Goal: Task Accomplishment & Management: Manage account settings

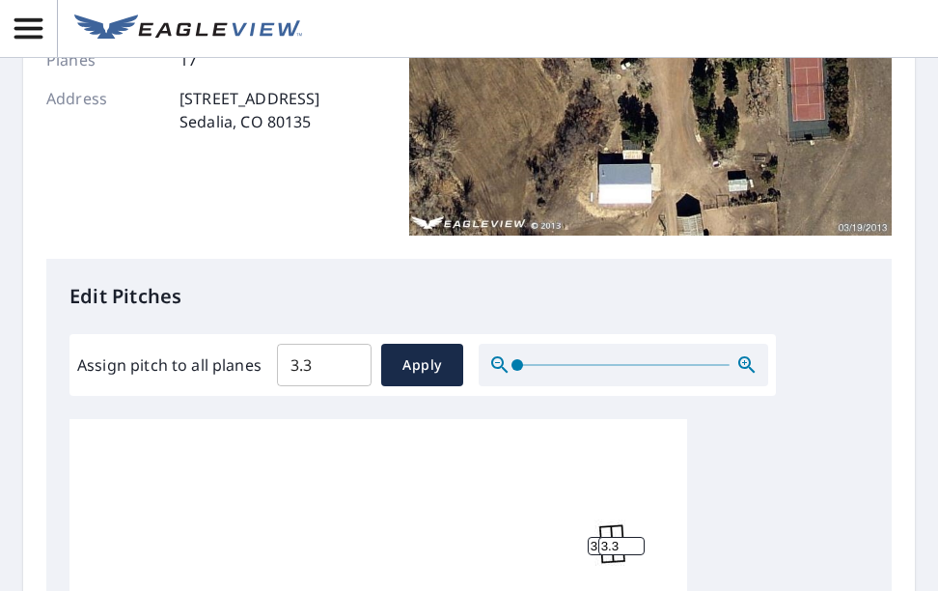
scroll to position [289, 0]
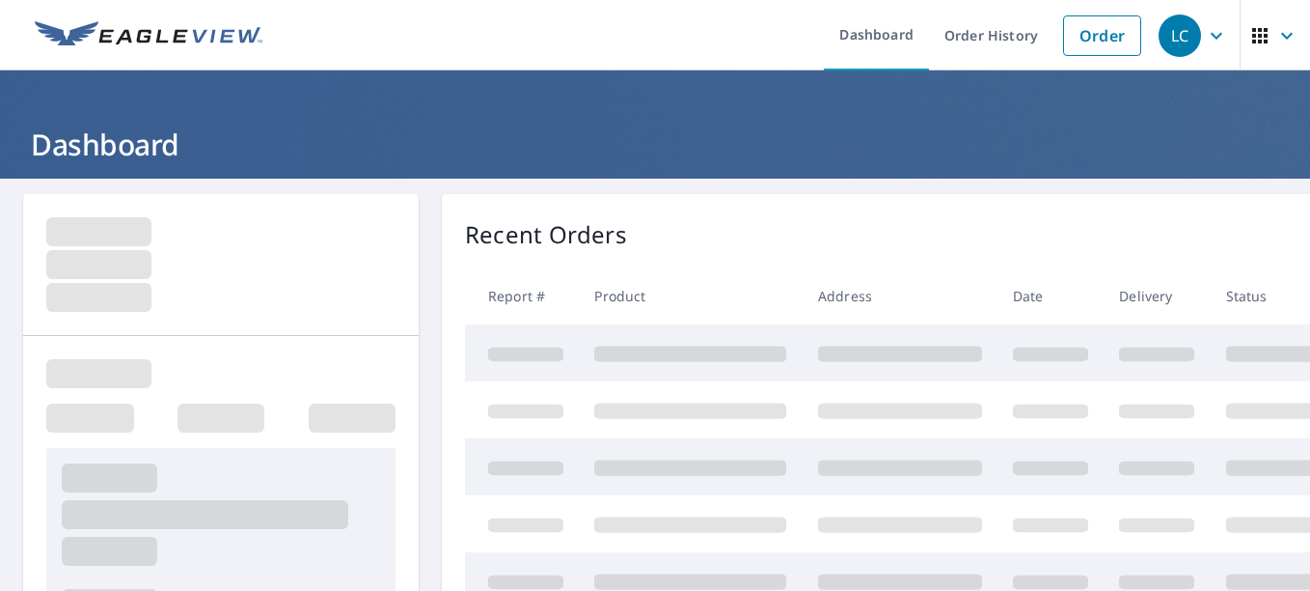
click at [719, 237] on div "Recent Orders" at bounding box center [965, 234] width 1000 height 35
click at [727, 225] on div "Recent Orders" at bounding box center [965, 234] width 1000 height 35
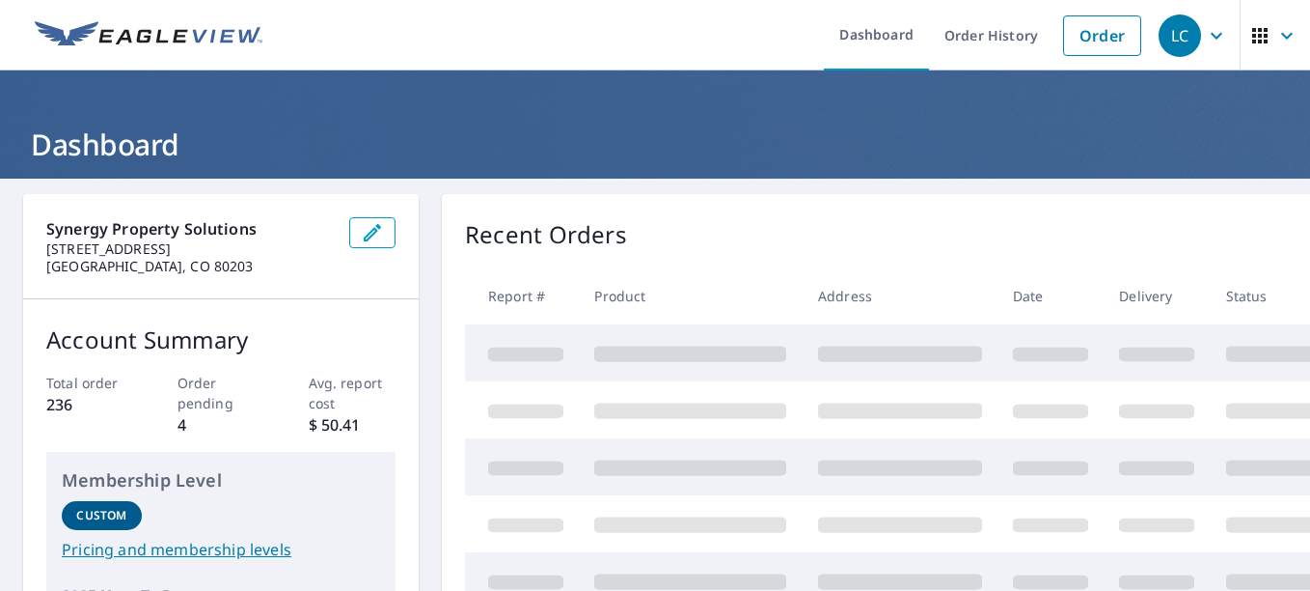
click at [794, 109] on header "Dashboard" at bounding box center [655, 124] width 1310 height 108
click at [756, 206] on div "Recent Orders Report # Product Address Date Delivery Status" at bounding box center [965, 555] width 1046 height 723
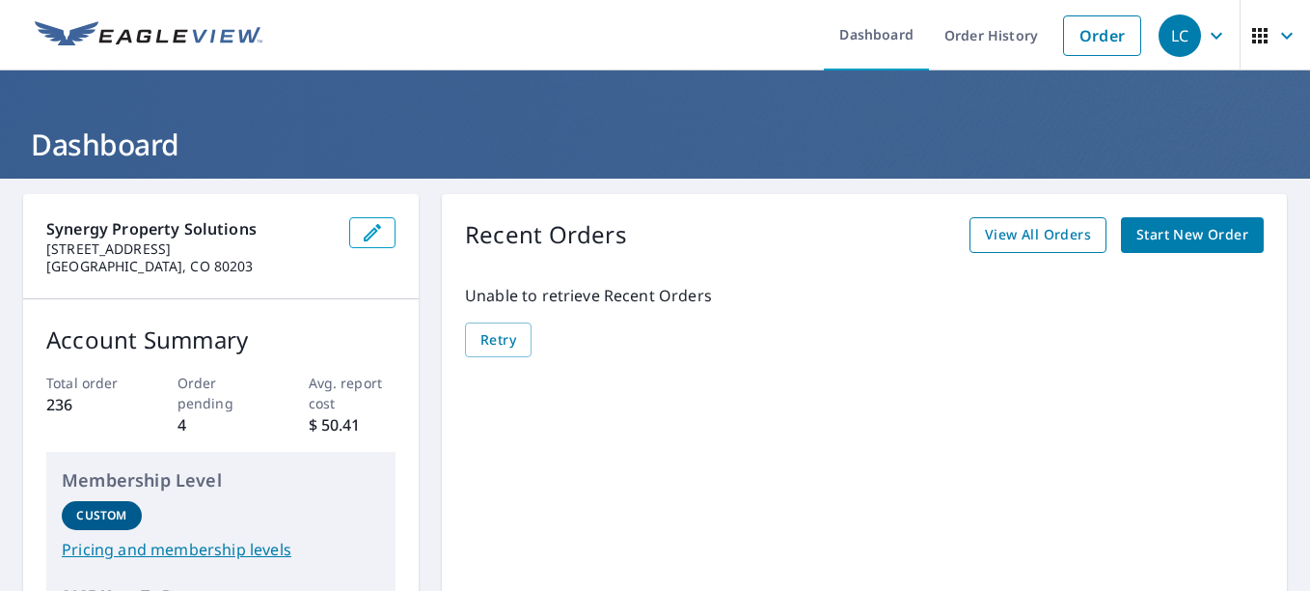
click at [1026, 228] on span "View All Orders" at bounding box center [1038, 235] width 106 height 24
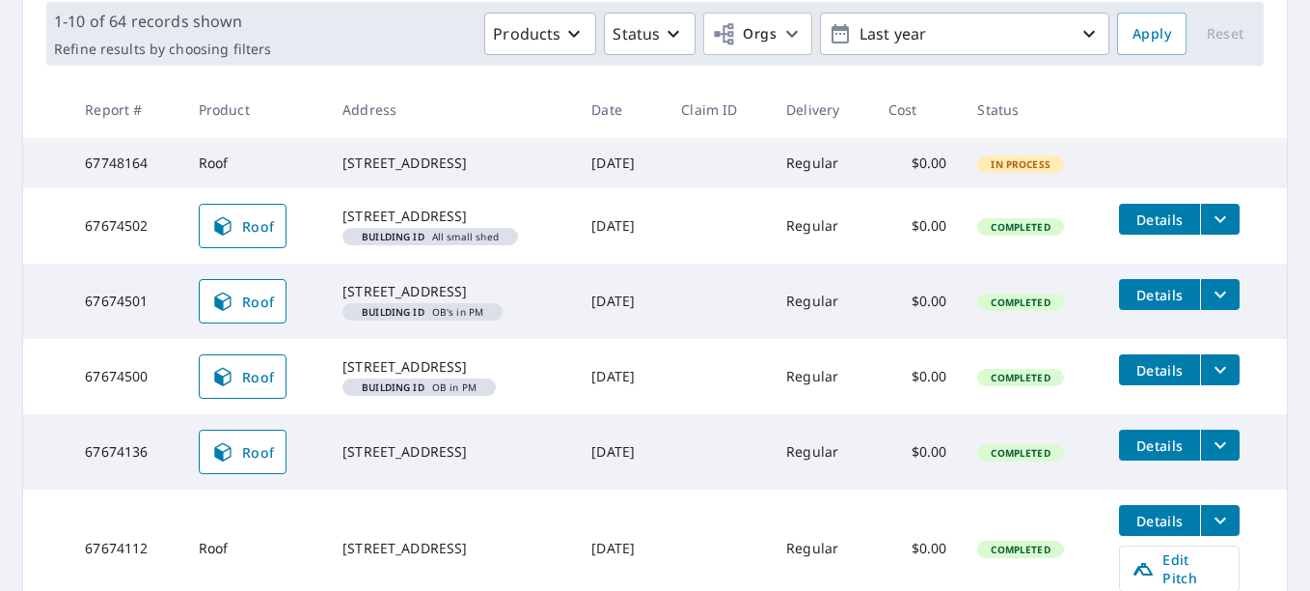
scroll to position [386, 0]
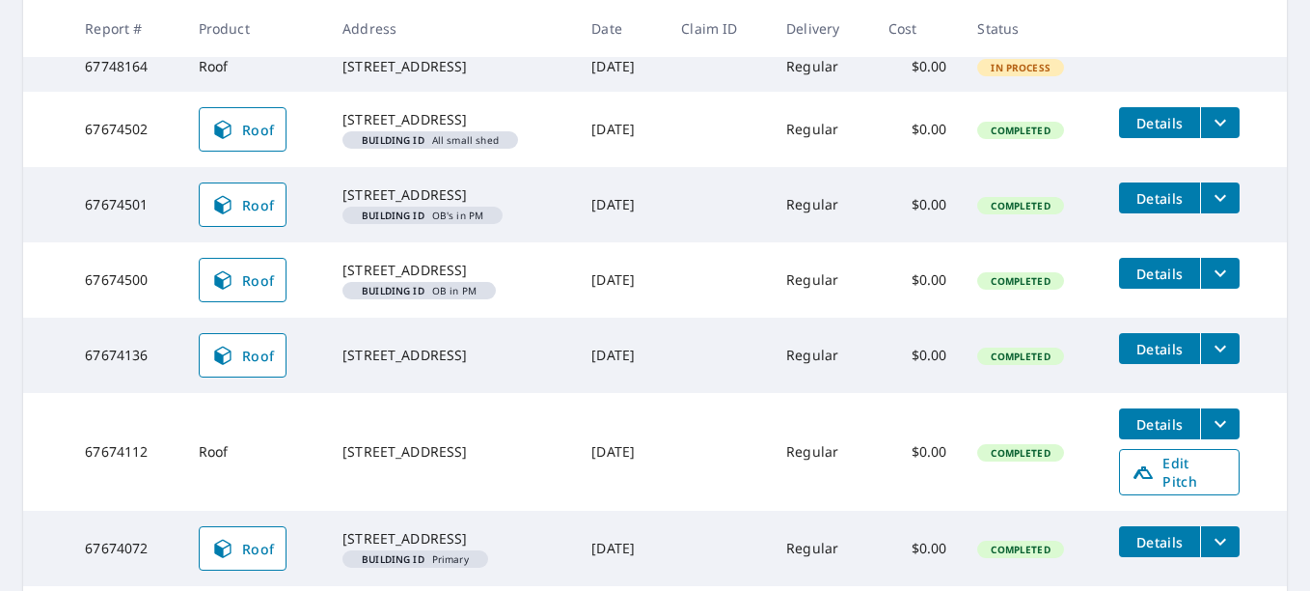
click at [1148, 483] on icon at bounding box center [1143, 471] width 23 height 23
click at [1156, 490] on span "Edit Pitch" at bounding box center [1180, 471] width 96 height 37
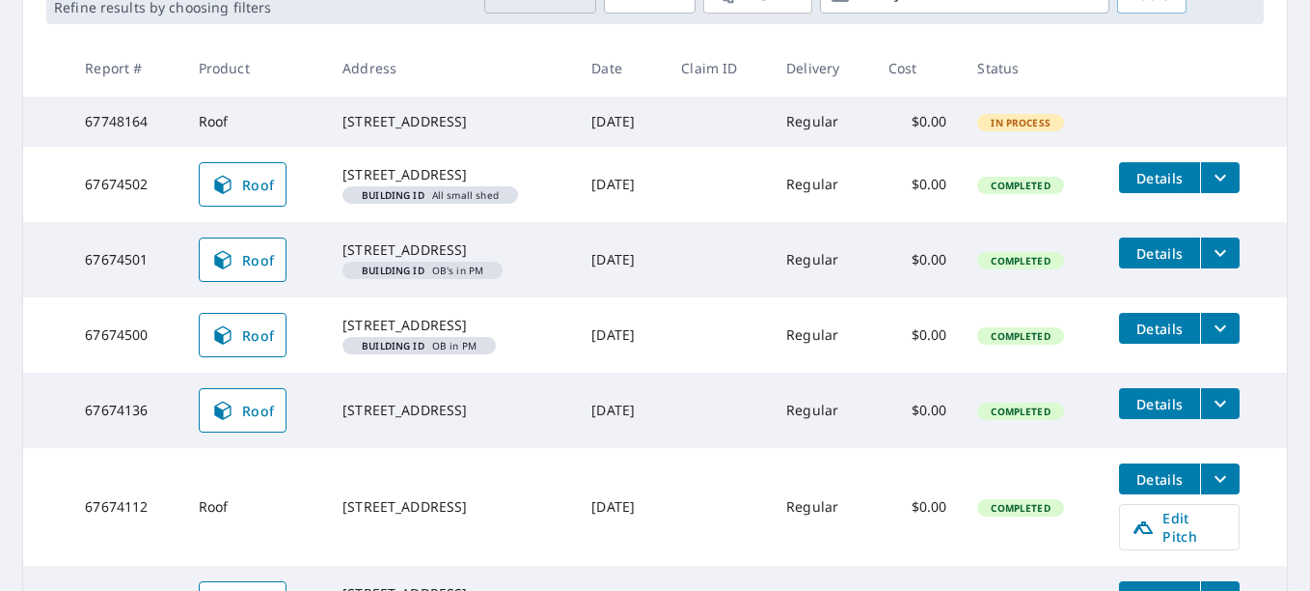
scroll to position [0, 0]
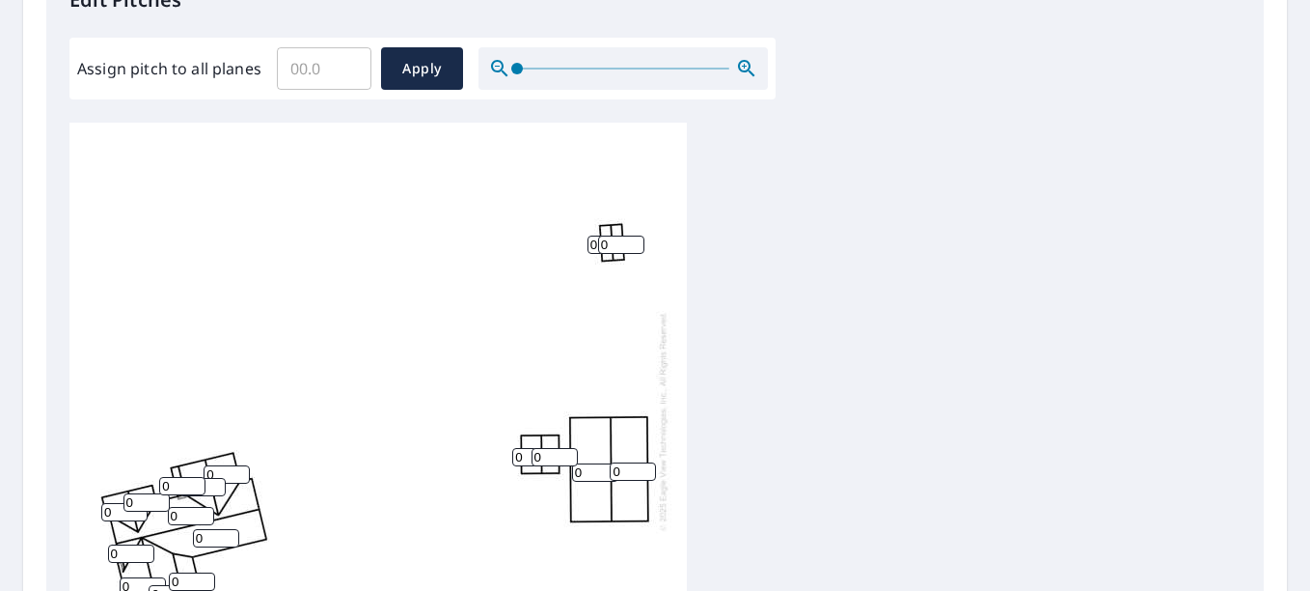
scroll to position [675, 0]
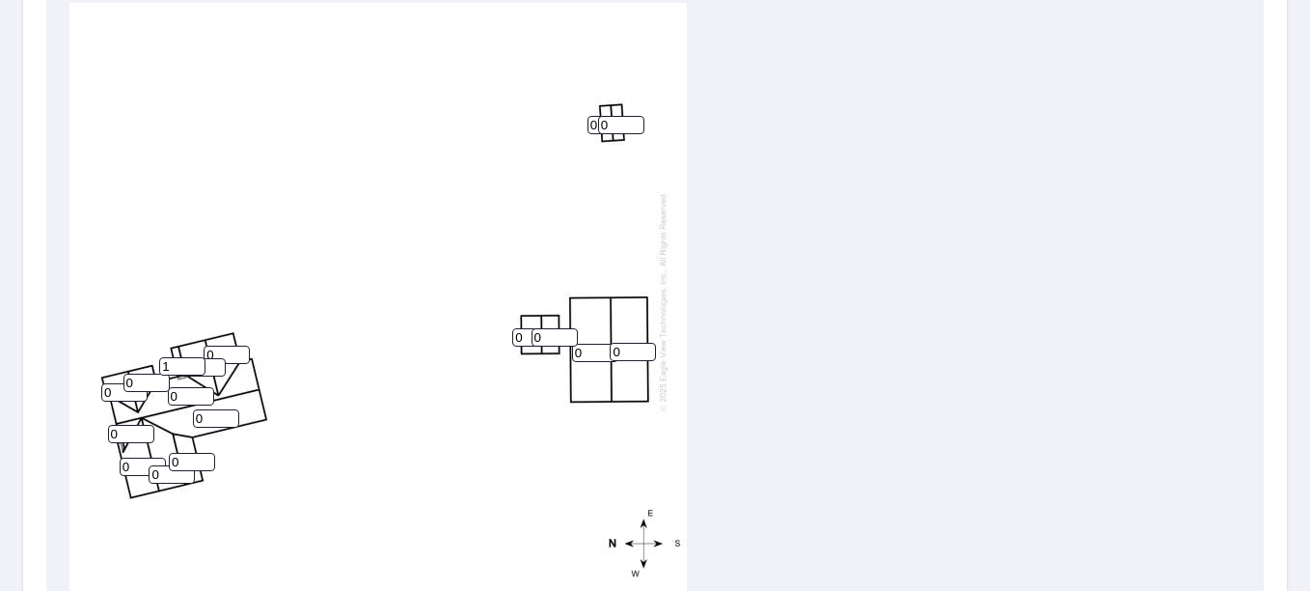
type input "1"
click at [195, 357] on input "1" at bounding box center [182, 366] width 46 height 18
type input "3.4"
click at [219, 345] on input "0" at bounding box center [227, 354] width 46 height 18
type input "0"
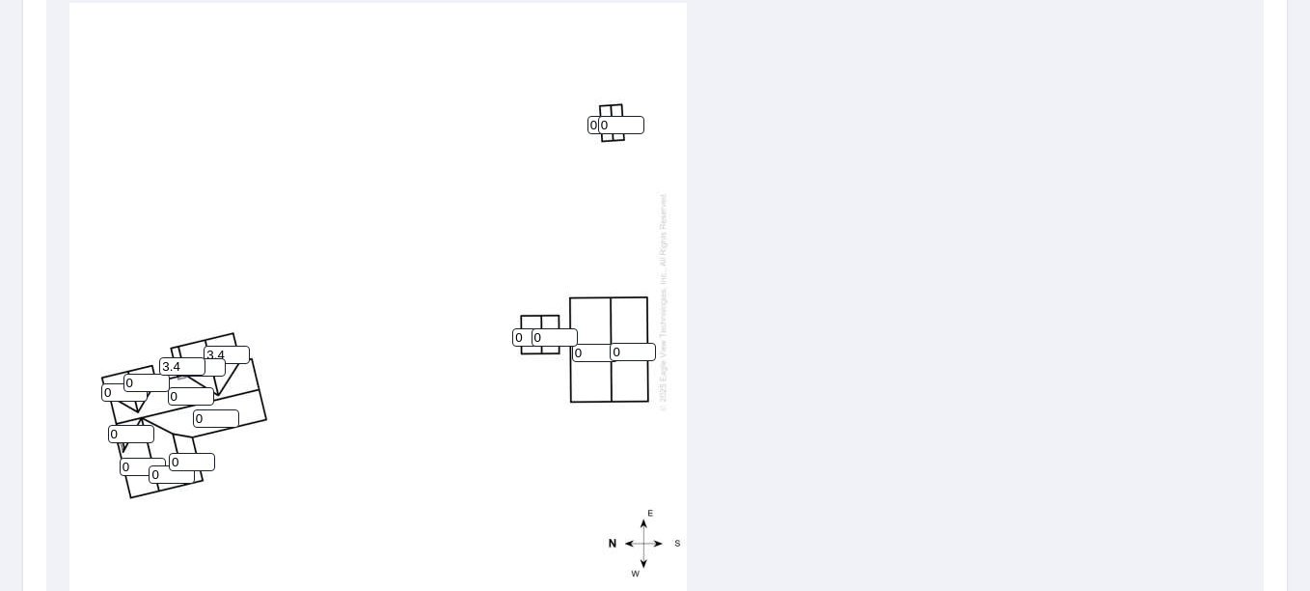
type input "3.4"
type input "1"
click at [210, 358] on input "1" at bounding box center [202, 367] width 46 height 18
click at [206, 358] on input "1" at bounding box center [202, 367] width 46 height 18
type input "3.4"
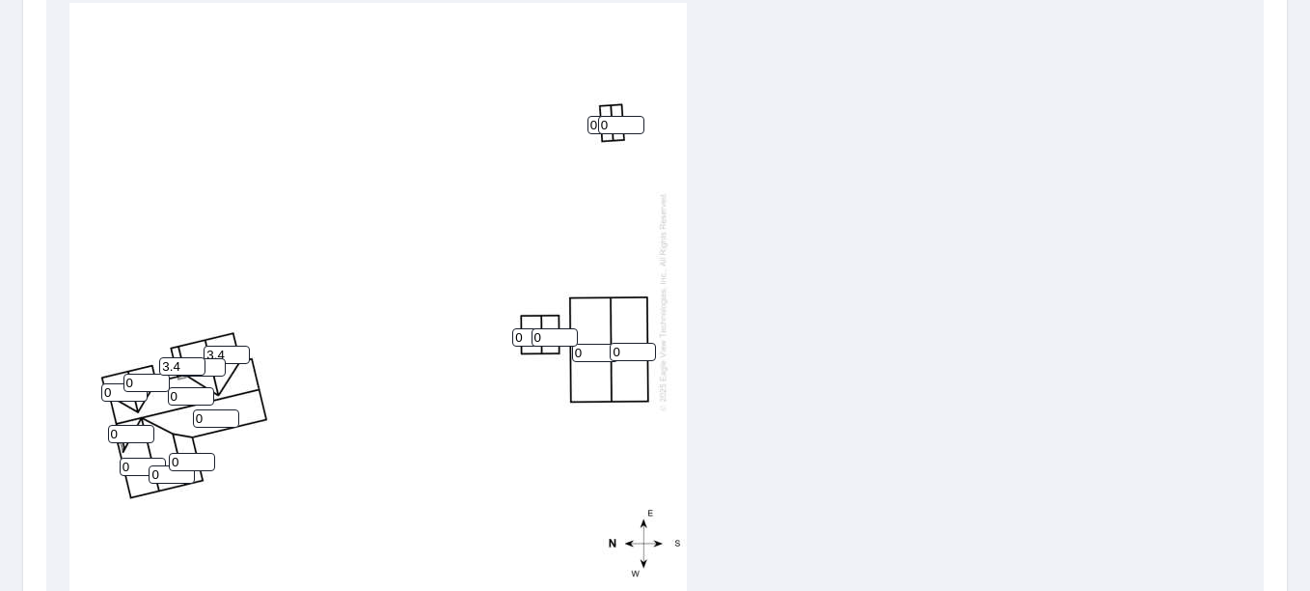
click at [150, 373] on input "0" at bounding box center [147, 382] width 46 height 18
type input "3.4"
click at [115, 383] on input "0" at bounding box center [124, 392] width 46 height 18
type input "3.4"
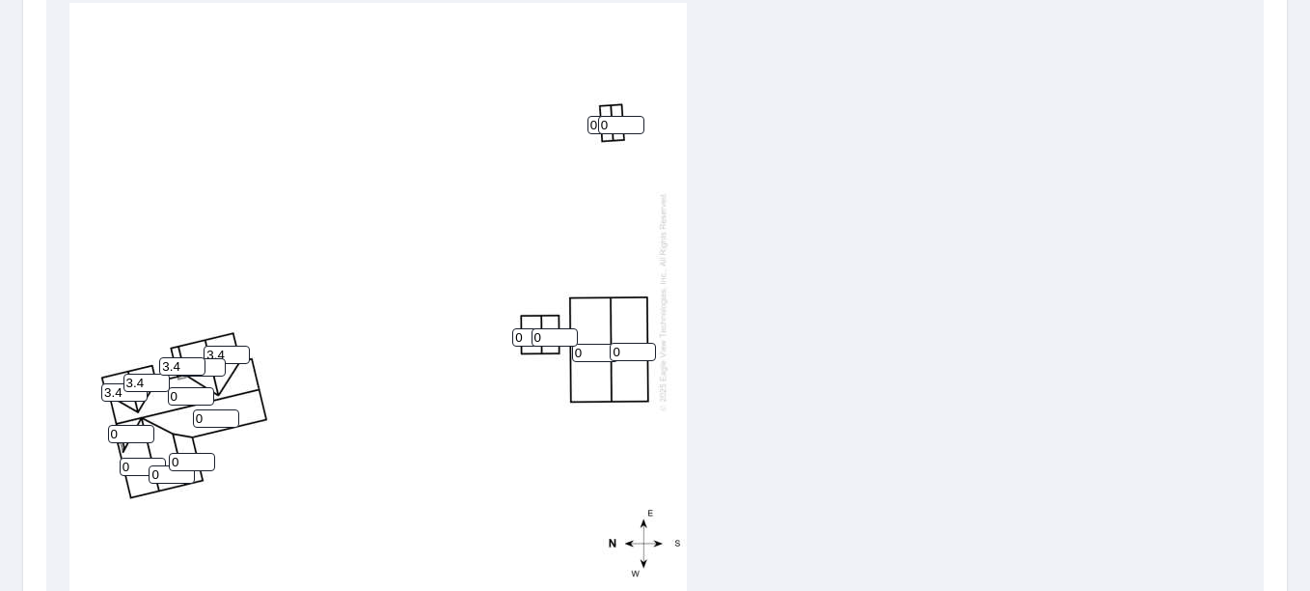
click at [183, 387] on input "0" at bounding box center [191, 396] width 46 height 18
type input "3.4"
click at [135, 425] on input "0" at bounding box center [131, 434] width 46 height 18
type input "3.4"
click at [205, 409] on input "0" at bounding box center [216, 418] width 46 height 18
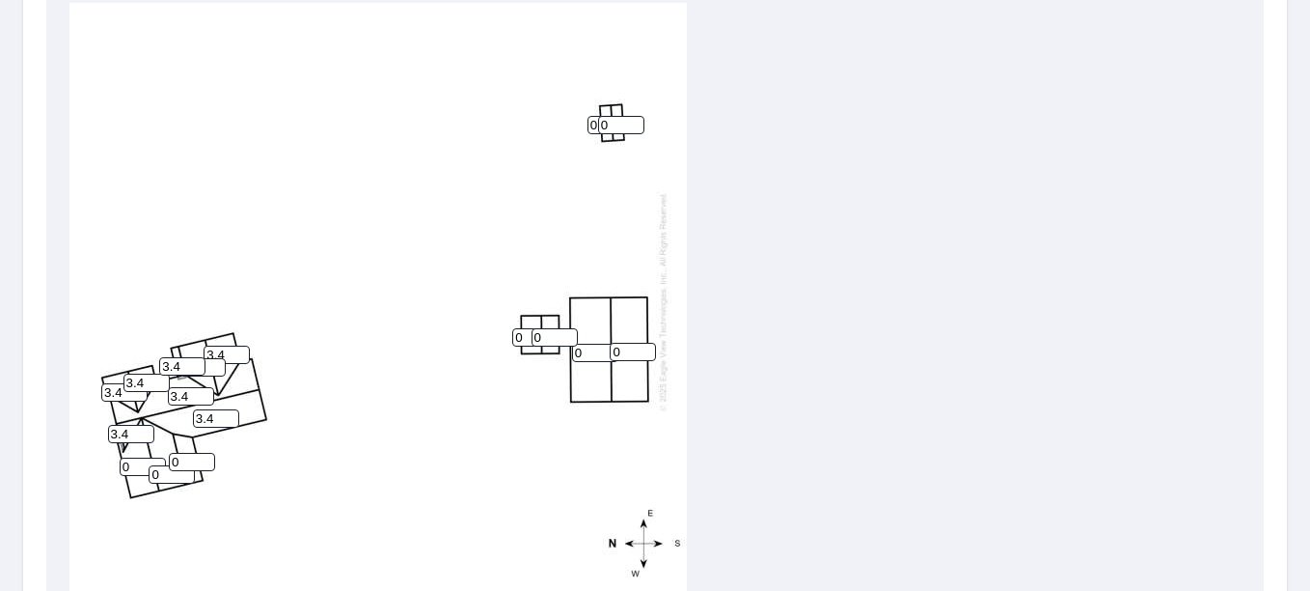
type input "3.4"
click at [132, 457] on input "0" at bounding box center [143, 466] width 46 height 18
type input "3.4"
click at [188, 453] on input "0" at bounding box center [192, 462] width 46 height 18
type input "3.4"
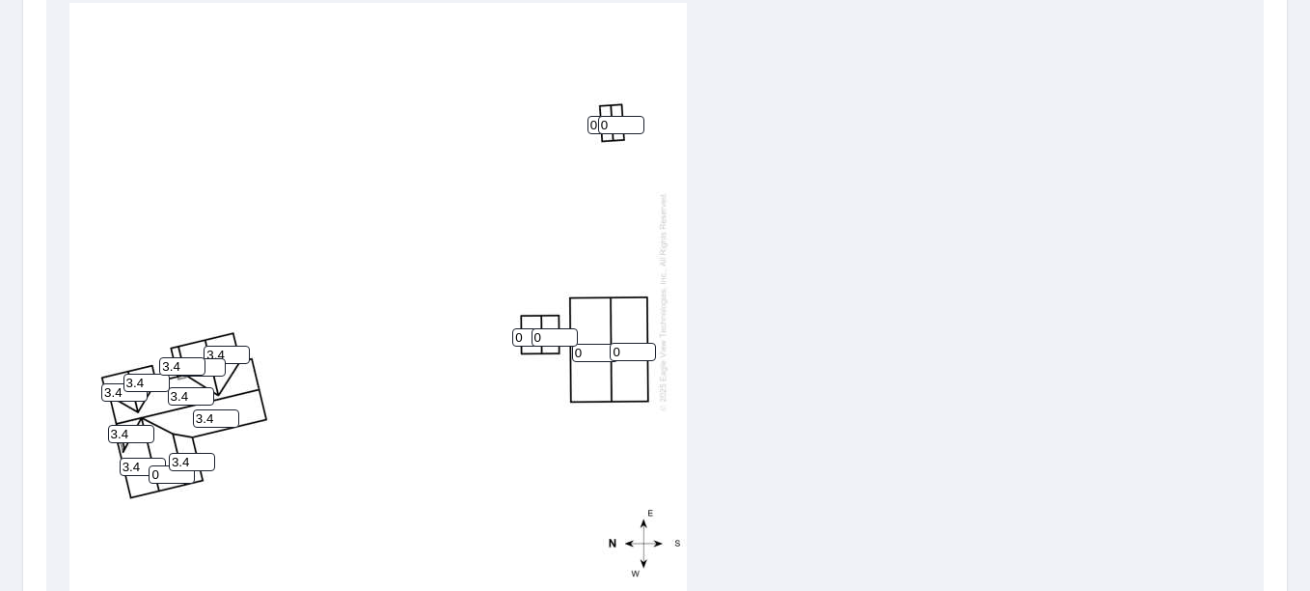
click at [169, 465] on input "0" at bounding box center [172, 474] width 46 height 18
type input "3.4"
click at [235, 472] on div "0 0 3.4 3.4 3.4 3.4 3.4 3.4 3.4 3.4 0 3.4 0 0 0 3.4 3.4" at bounding box center [378, 301] width 618 height 606
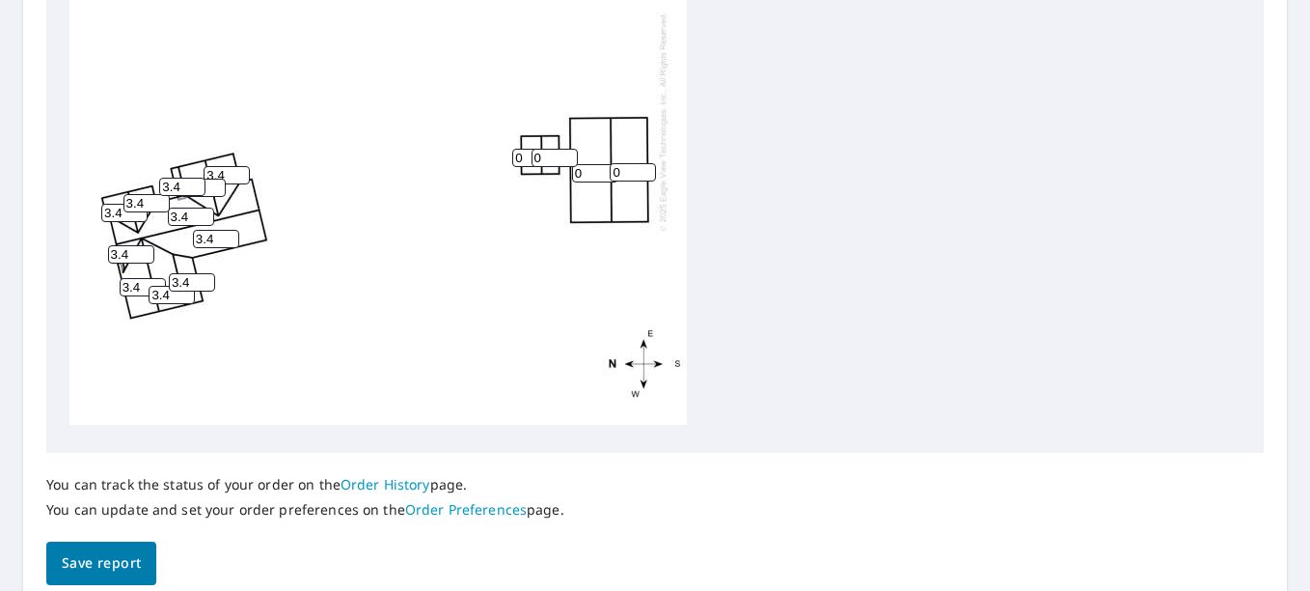
scroll to position [937, 0]
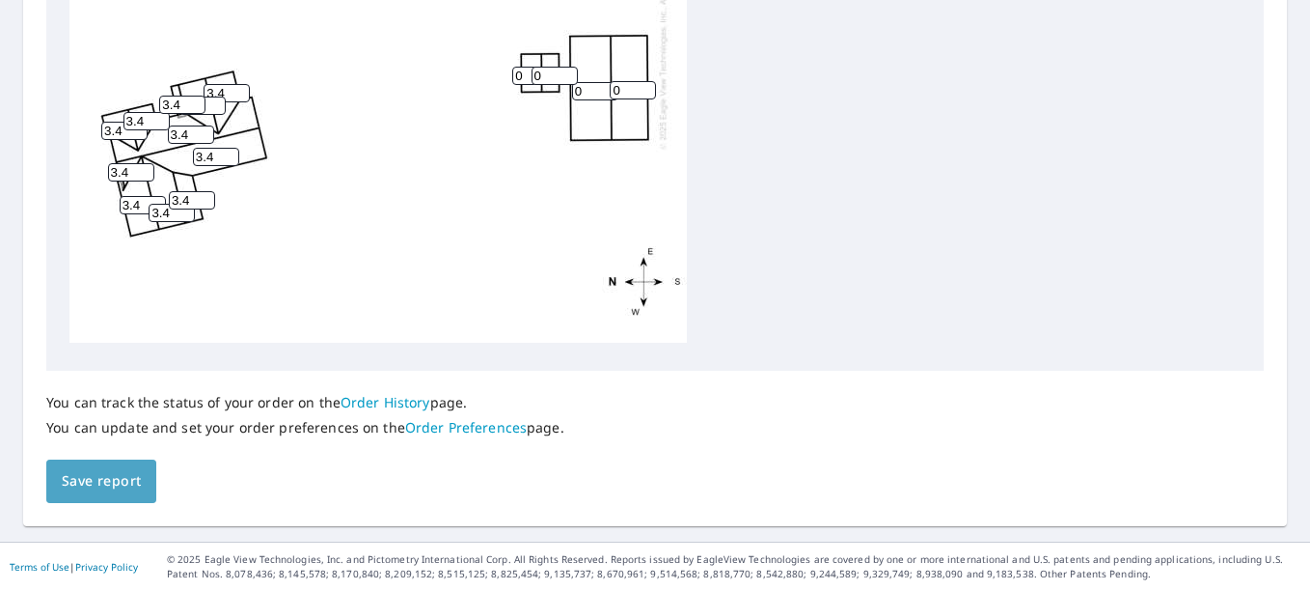
click at [95, 480] on span "Save report" at bounding box center [101, 481] width 79 height 24
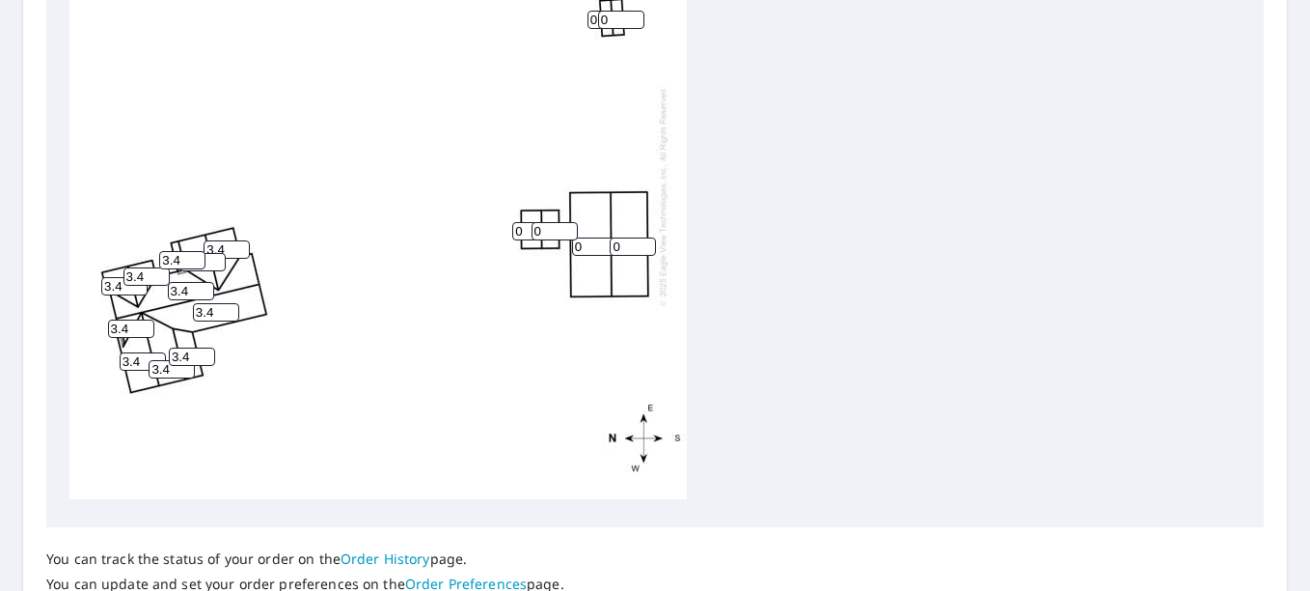
scroll to position [965, 0]
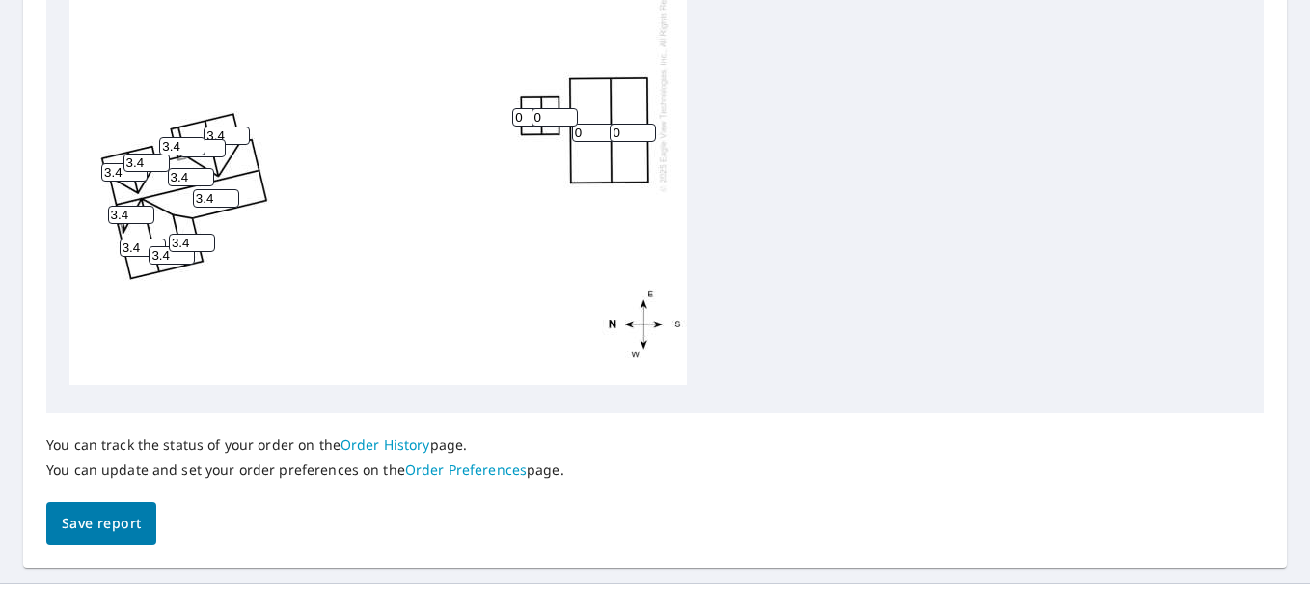
click at [121, 513] on span "Save report" at bounding box center [101, 523] width 79 height 24
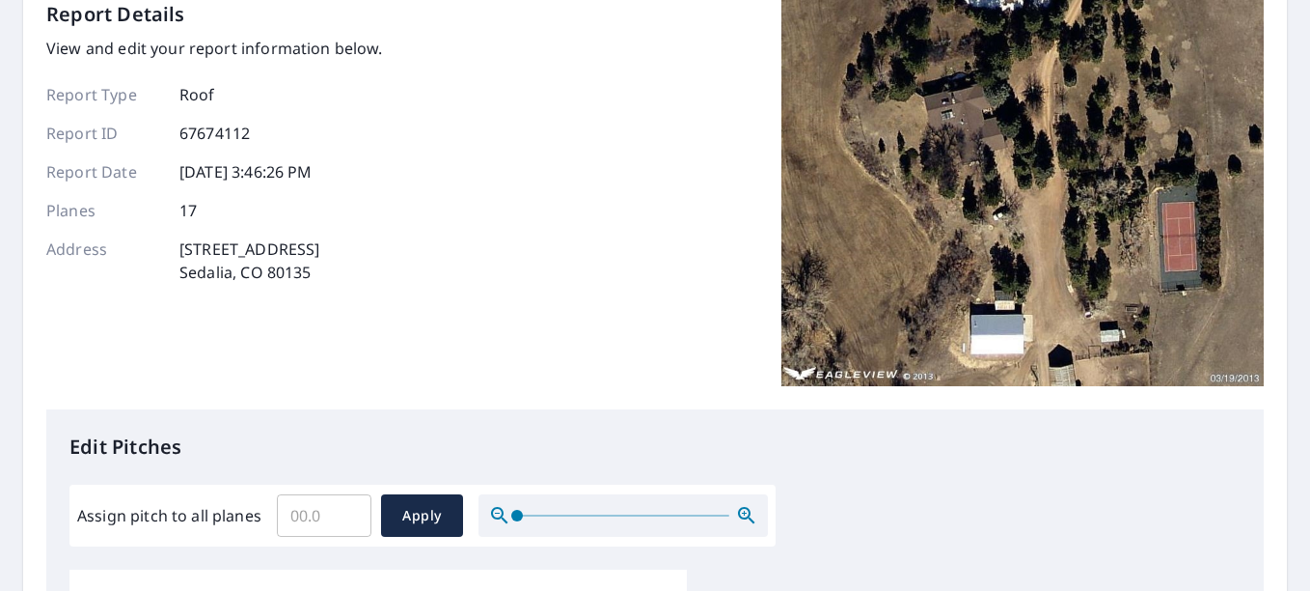
scroll to position [289, 0]
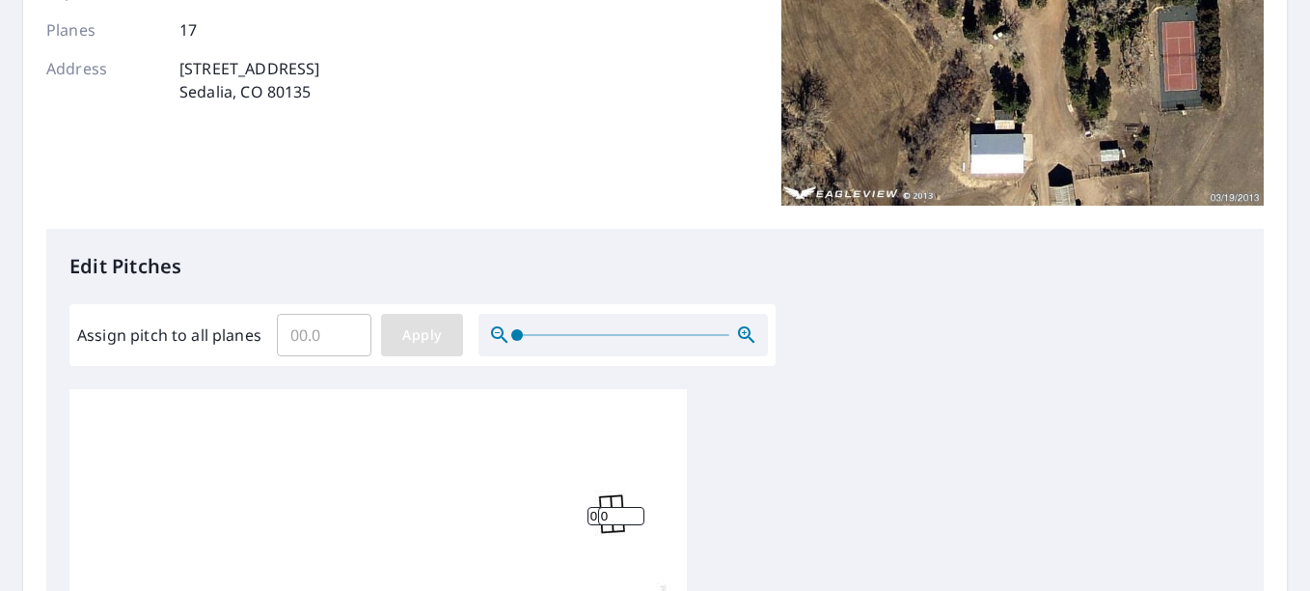
click at [416, 328] on span "Apply" at bounding box center [422, 335] width 51 height 24
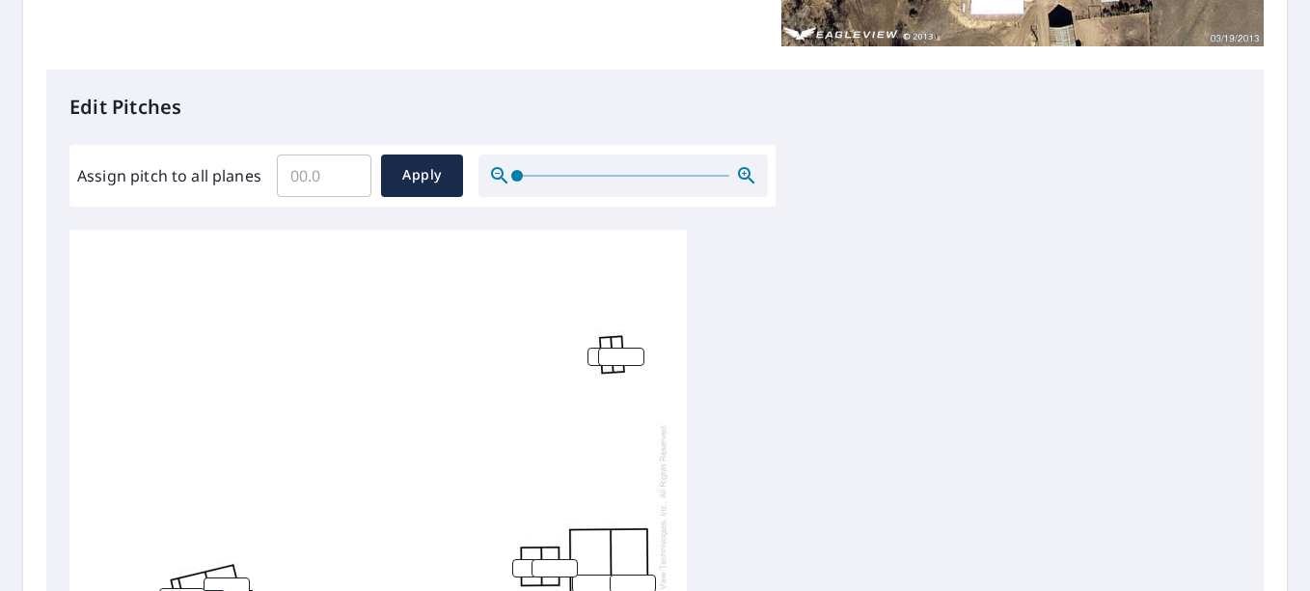
scroll to position [868, 0]
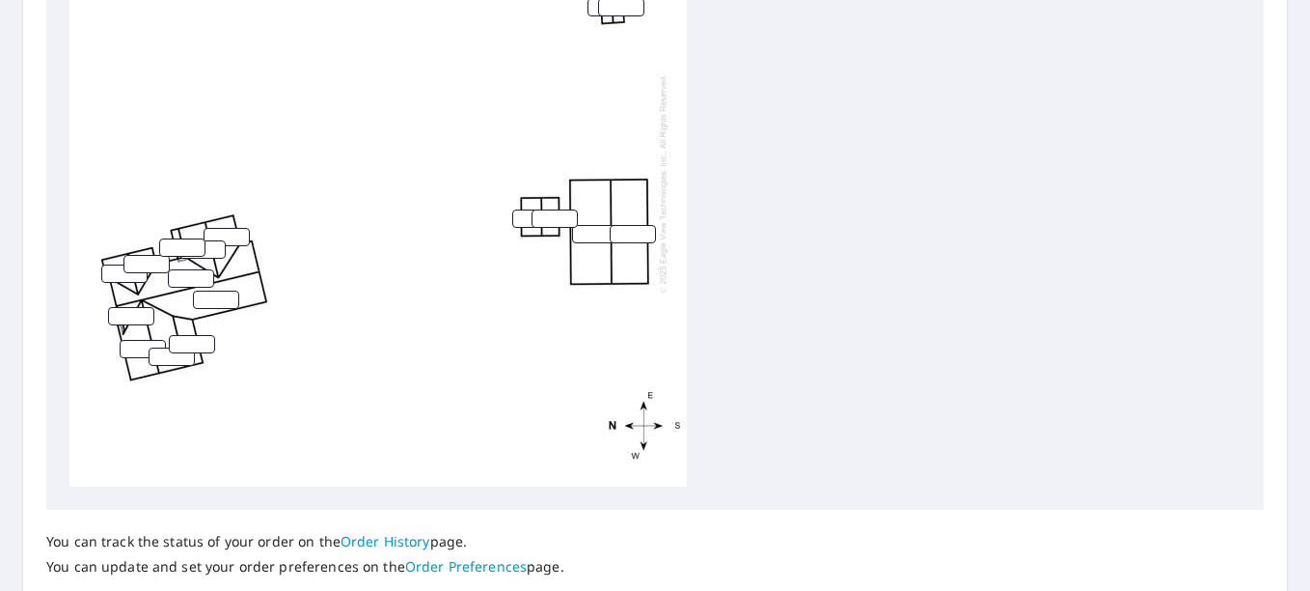
click at [209, 229] on input "number" at bounding box center [227, 237] width 46 height 18
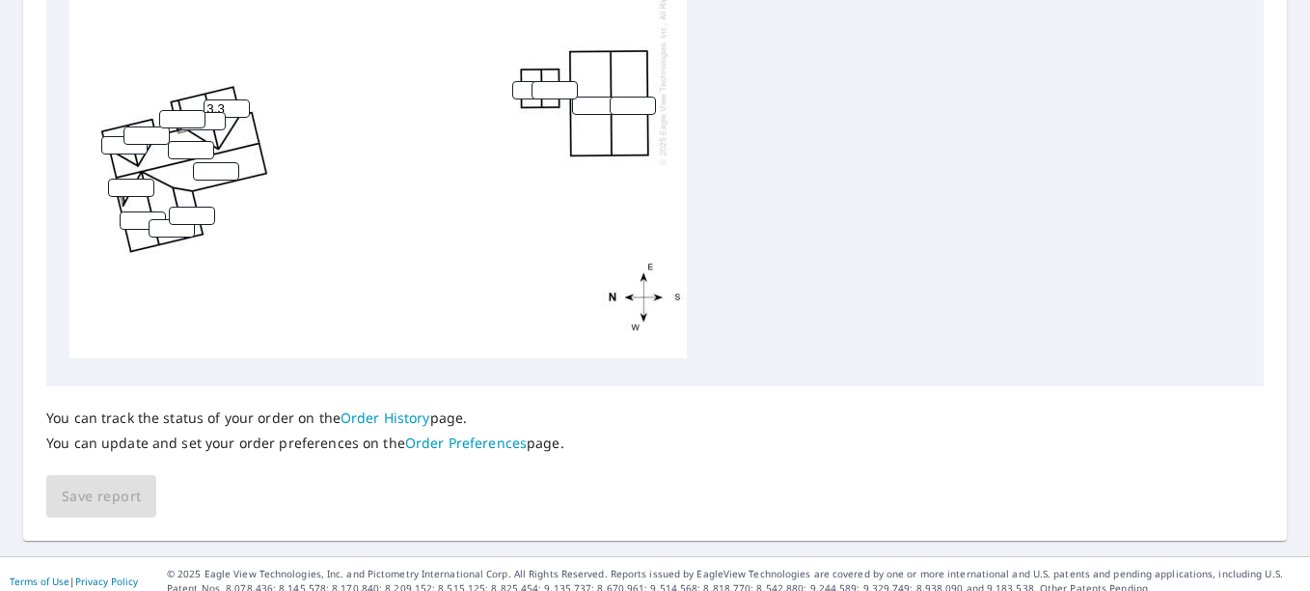
scroll to position [1006, 0]
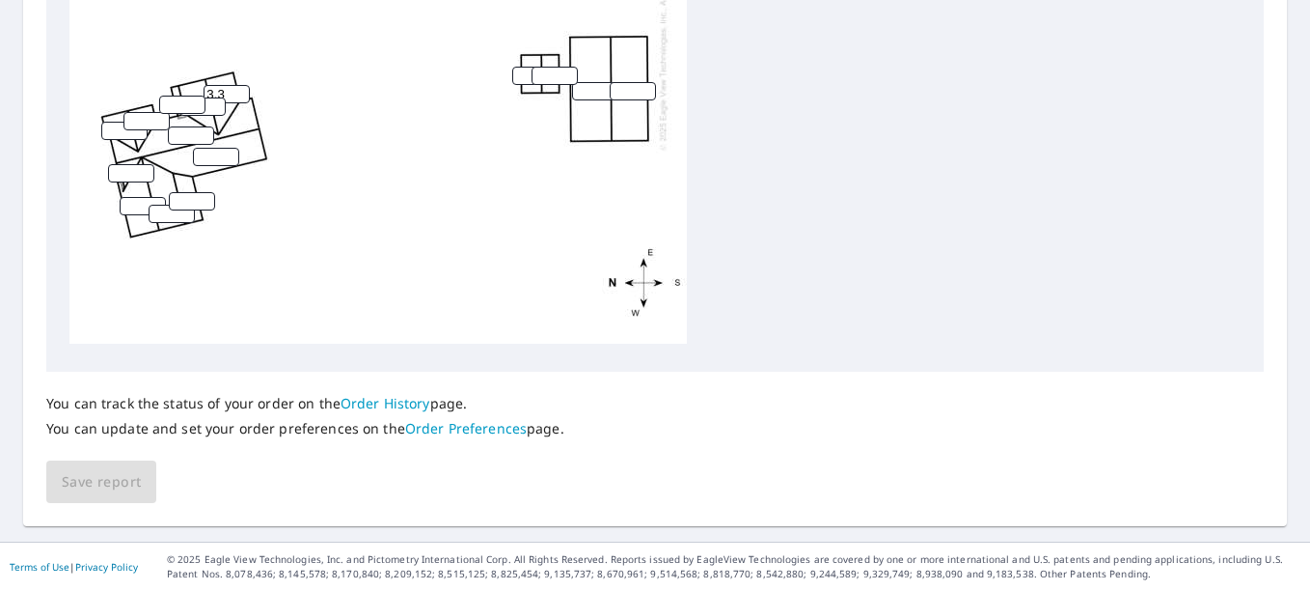
type input "3.3"
click at [171, 96] on input "number" at bounding box center [182, 105] width 46 height 18
type input "3.3"
click at [146, 112] on input "number" at bounding box center [147, 121] width 46 height 18
type input "3.3"
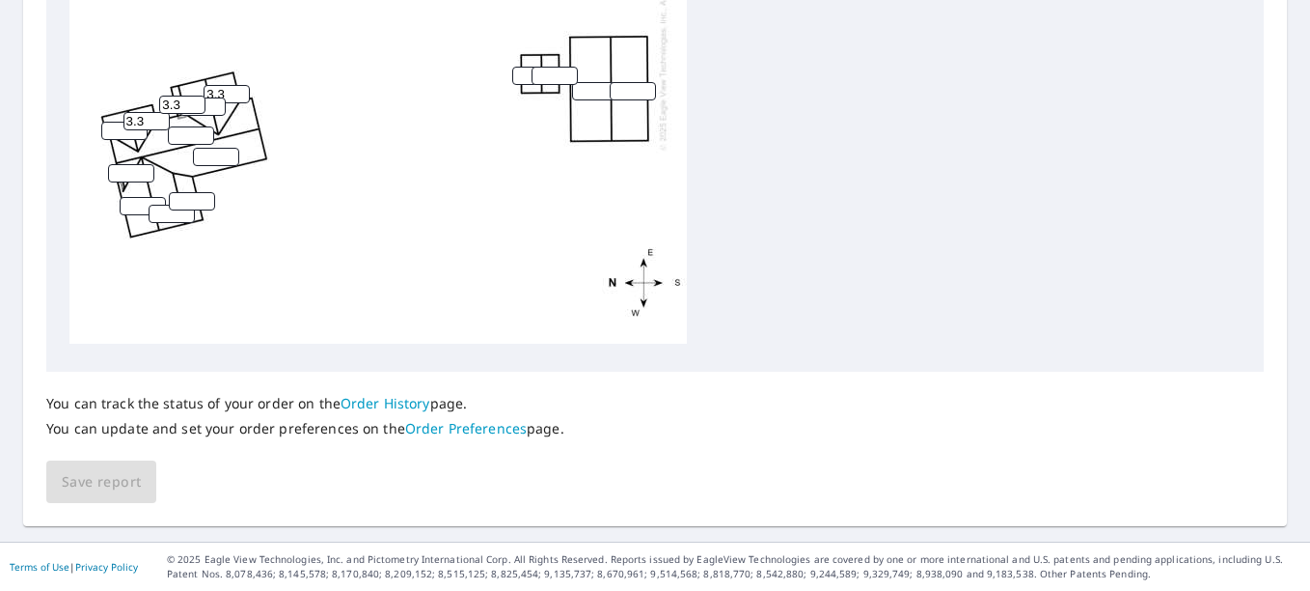
click at [215, 97] on input "0" at bounding box center [202, 106] width 46 height 18
click at [207, 97] on input "1" at bounding box center [202, 106] width 46 height 18
type input "13.3"
click at [112, 122] on input "number" at bounding box center [124, 131] width 46 height 18
type input "3.3"
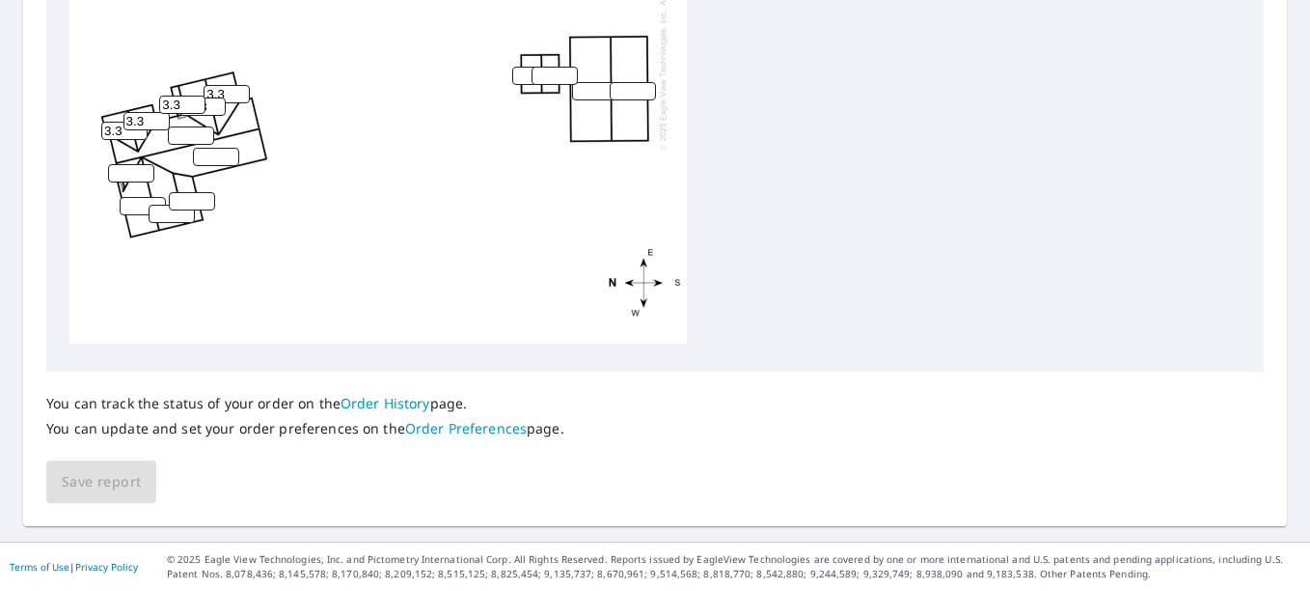
click at [180, 126] on input "number" at bounding box center [191, 135] width 46 height 18
type input "3.3"
type input "1"
click at [137, 164] on input "1" at bounding box center [131, 173] width 46 height 18
type input "3.3"
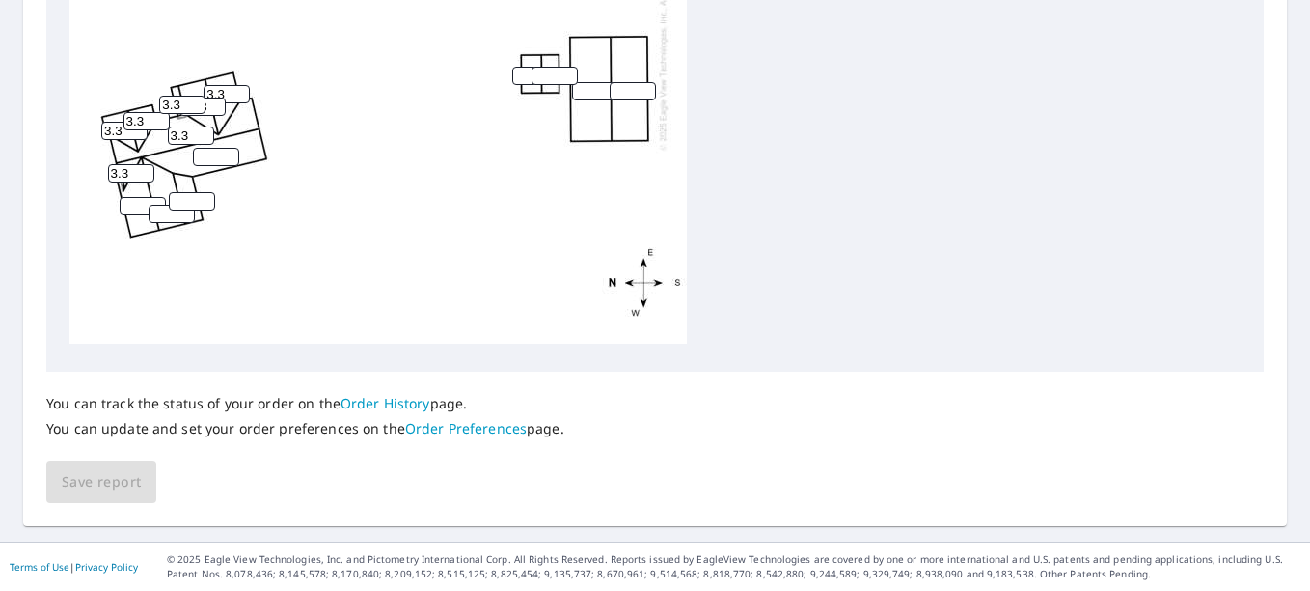
click at [193, 148] on input "number" at bounding box center [216, 157] width 46 height 18
type input "3.3"
click at [132, 197] on input "number" at bounding box center [143, 206] width 46 height 18
type input "3.3"
click at [180, 192] on input "number" at bounding box center [192, 201] width 46 height 18
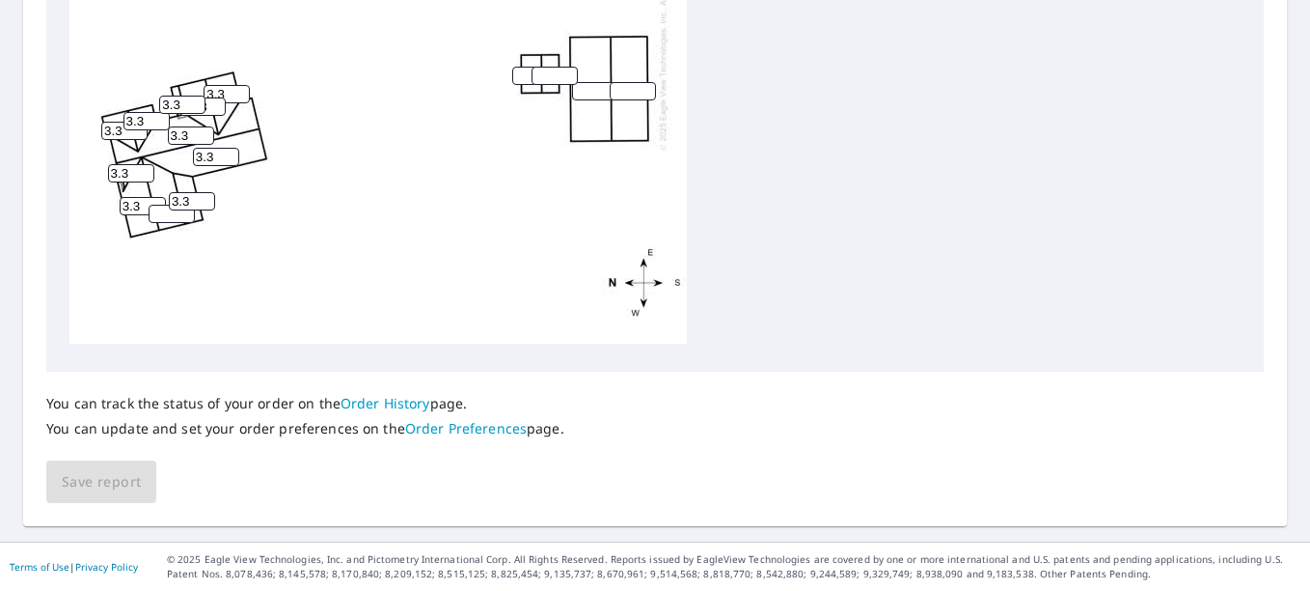
type input "3.3"
click at [162, 205] on input "number" at bounding box center [172, 214] width 46 height 18
type input "3.3"
click at [178, 260] on div "3.3 3.3 3.3 3.3 3.3 13.3 3.3 3.3 3.3 3.3 3.3" at bounding box center [378, 41] width 618 height 606
click at [216, 495] on div "You can track the status of your order on the Order History page. You can updat…" at bounding box center [655, 437] width 1218 height 132
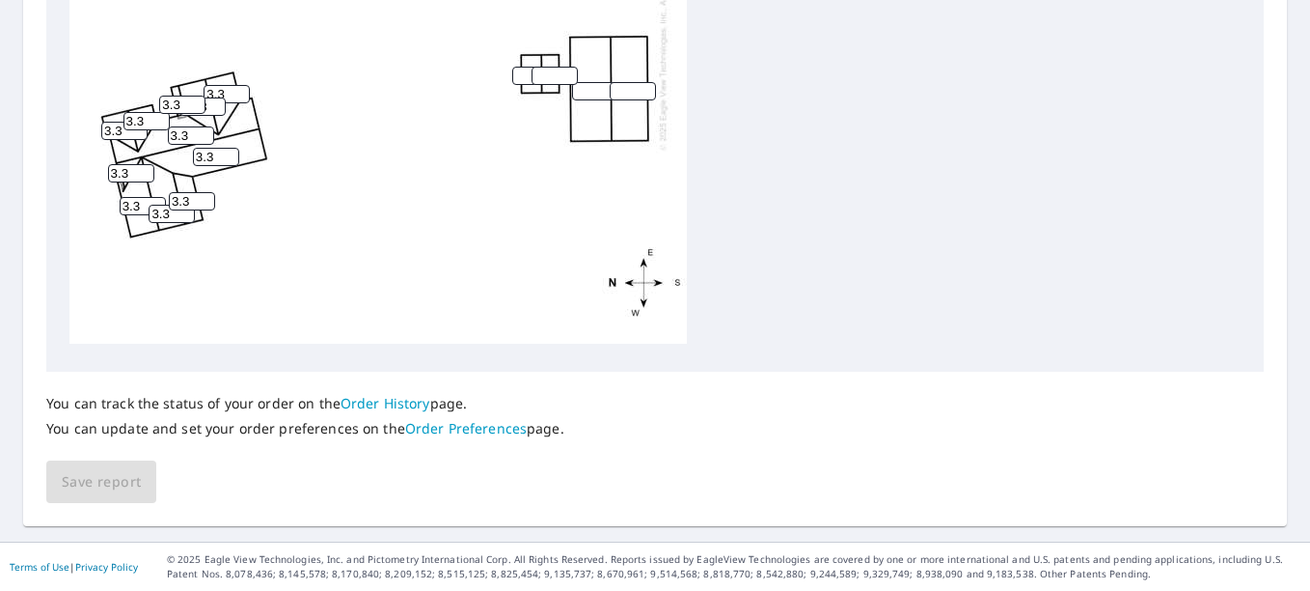
click at [206, 481] on div "You can track the status of your order on the Order History page. You can updat…" at bounding box center [655, 437] width 1218 height 132
click at [206, 480] on div "You can track the status of your order on the Order History page. You can updat…" at bounding box center [655, 437] width 1218 height 132
click at [207, 475] on div "You can track the status of your order on the Order History page. You can updat…" at bounding box center [655, 437] width 1218 height 132
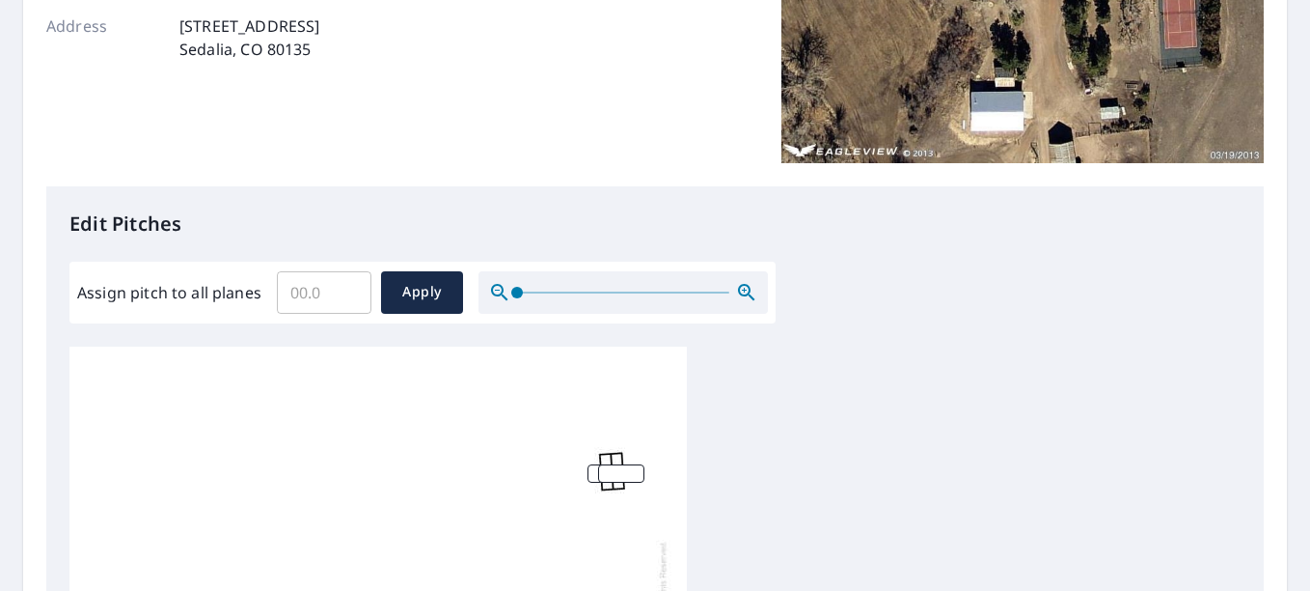
scroll to position [234, 0]
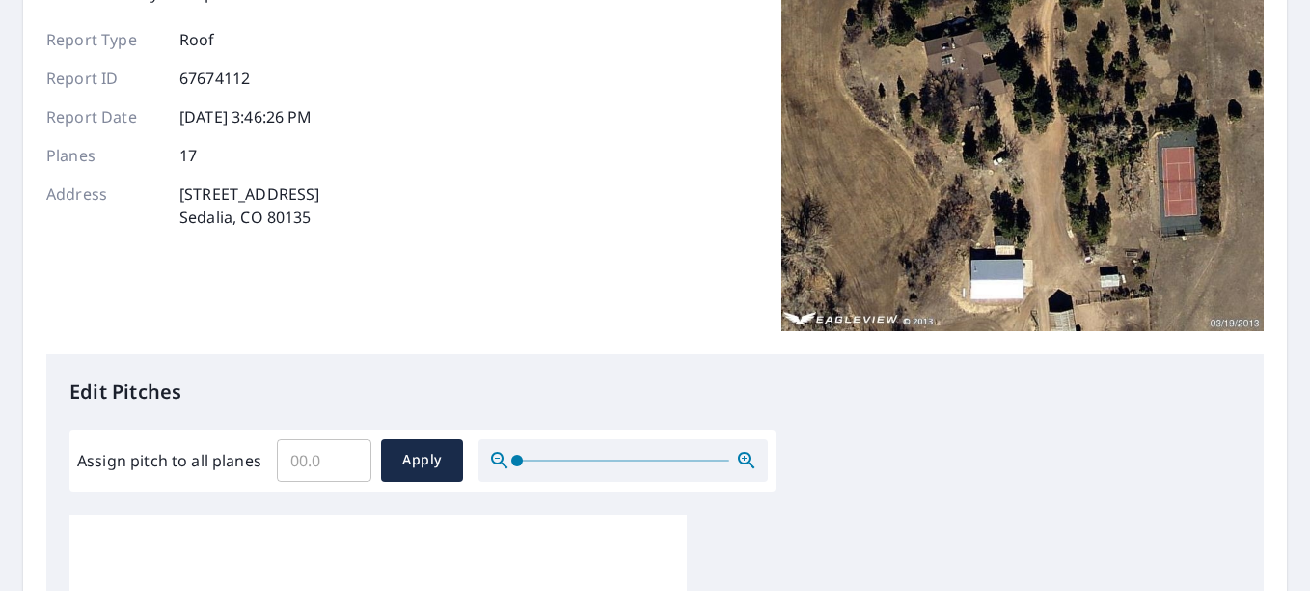
click at [432, 270] on div "Report Details View and edit your report information below. Report Type Roof Re…" at bounding box center [655, 149] width 1218 height 409
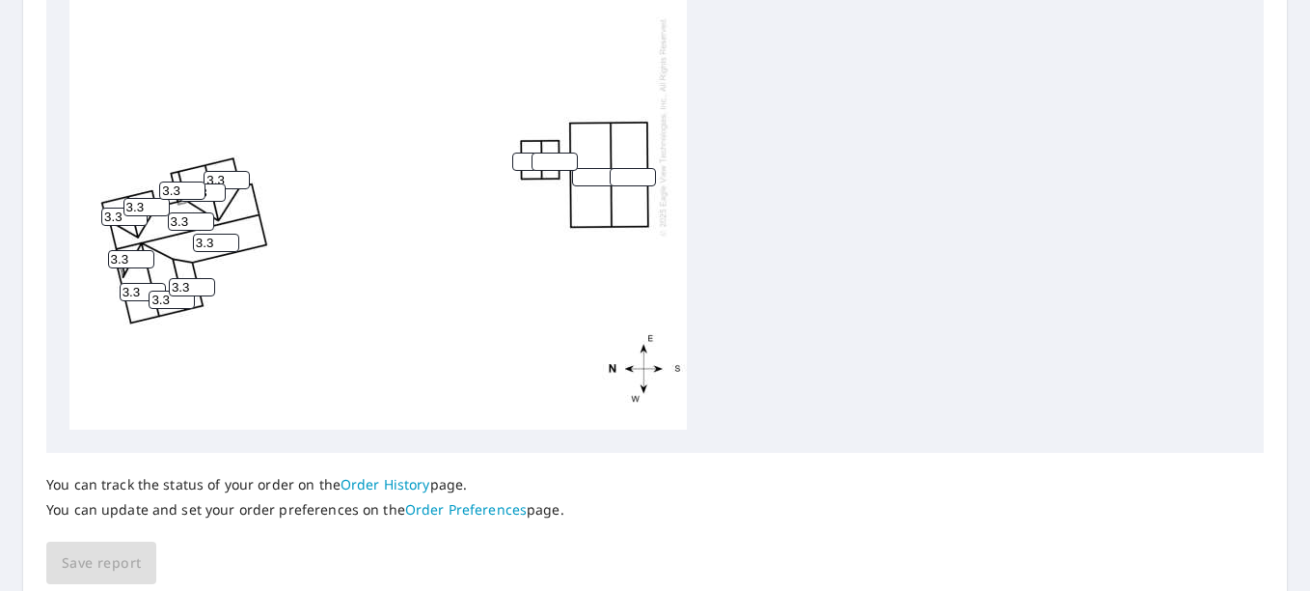
scroll to position [1006, 0]
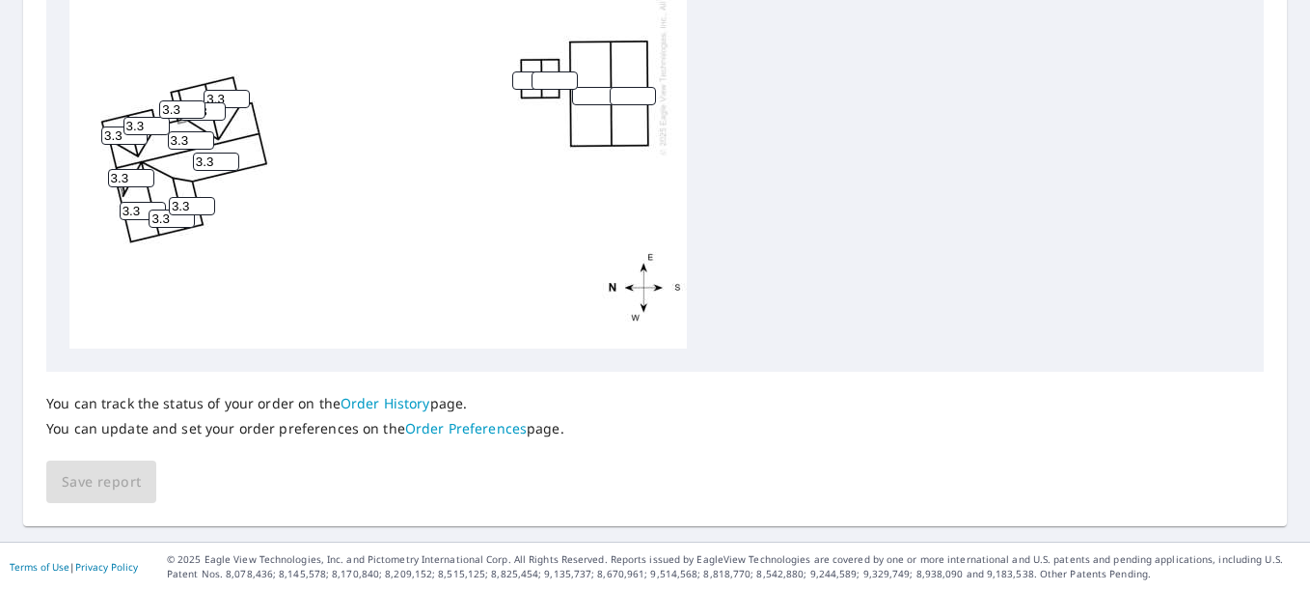
click at [316, 318] on div "3.3 3.3 3.3 3.3 3.3 13.3 3.3 3.3 3.3 3.3 3.3" at bounding box center [378, 45] width 618 height 606
click at [314, 317] on div "3.3 3.3 3.3 3.3 3.3 13.3 3.3 3.3 3.3 3.3 3.3" at bounding box center [378, 45] width 618 height 606
